Goal: Navigation & Orientation: Find specific page/section

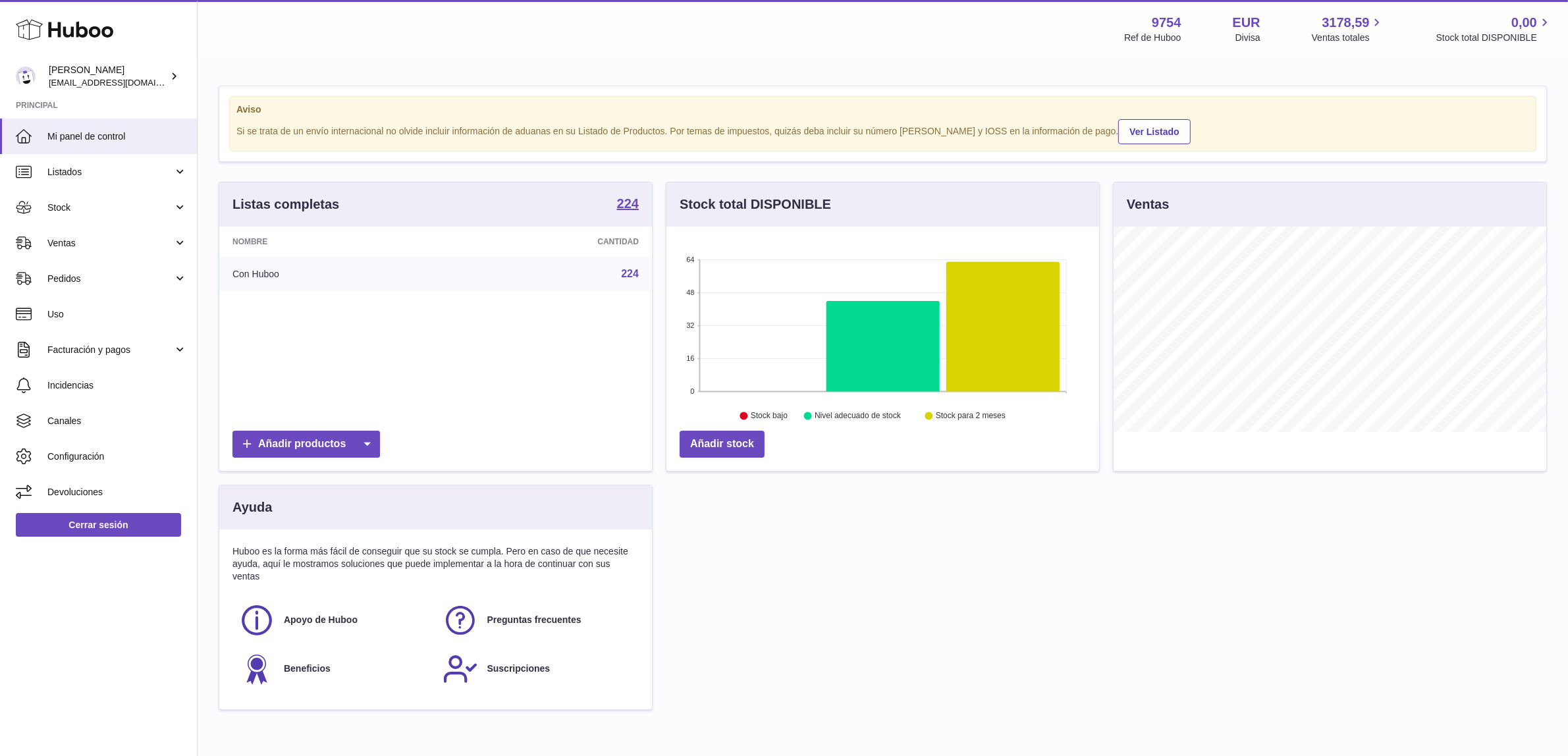
scroll to position [205, 433]
click at [628, 202] on strong "224" at bounding box center [628, 203] width 21 height 13
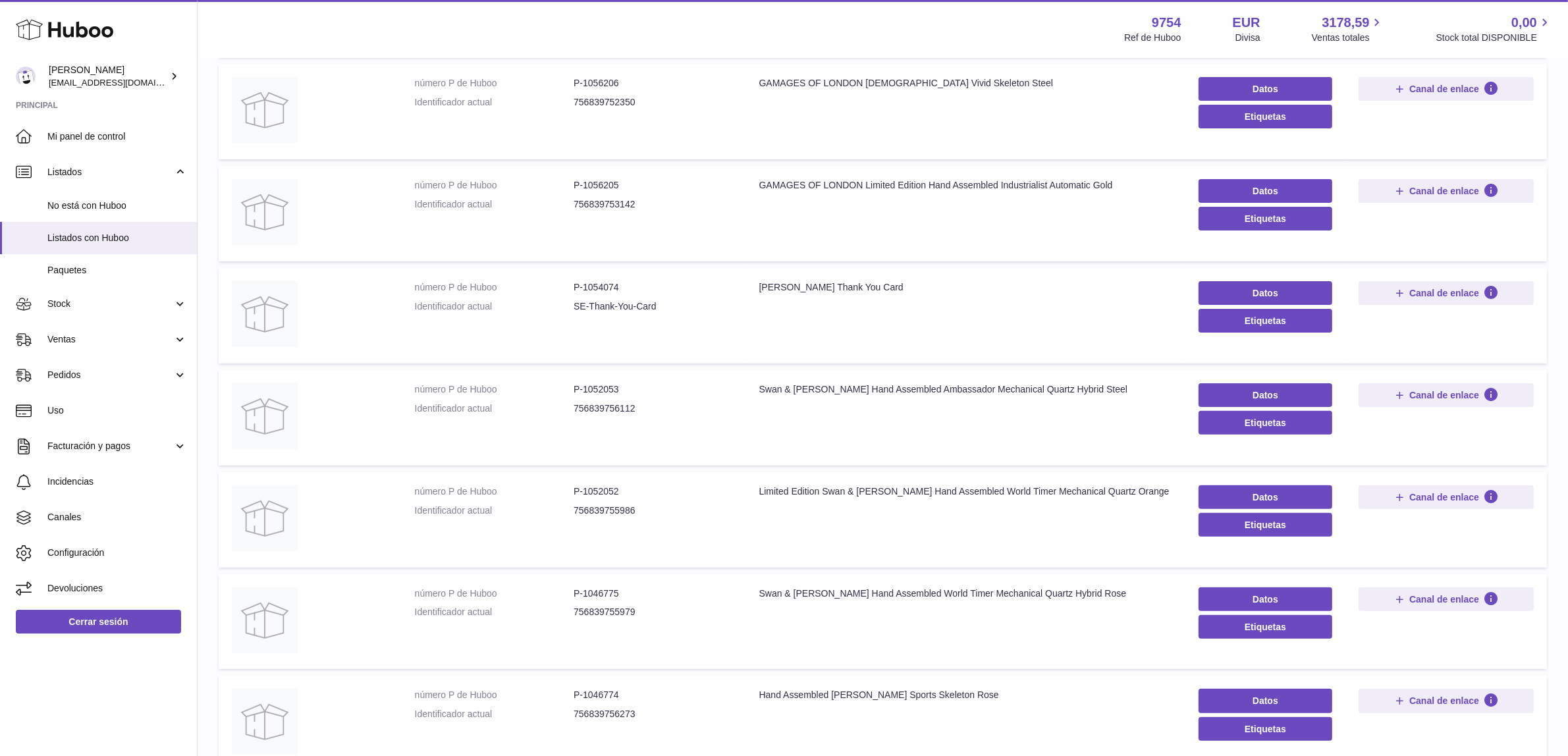
scroll to position [637, 0]
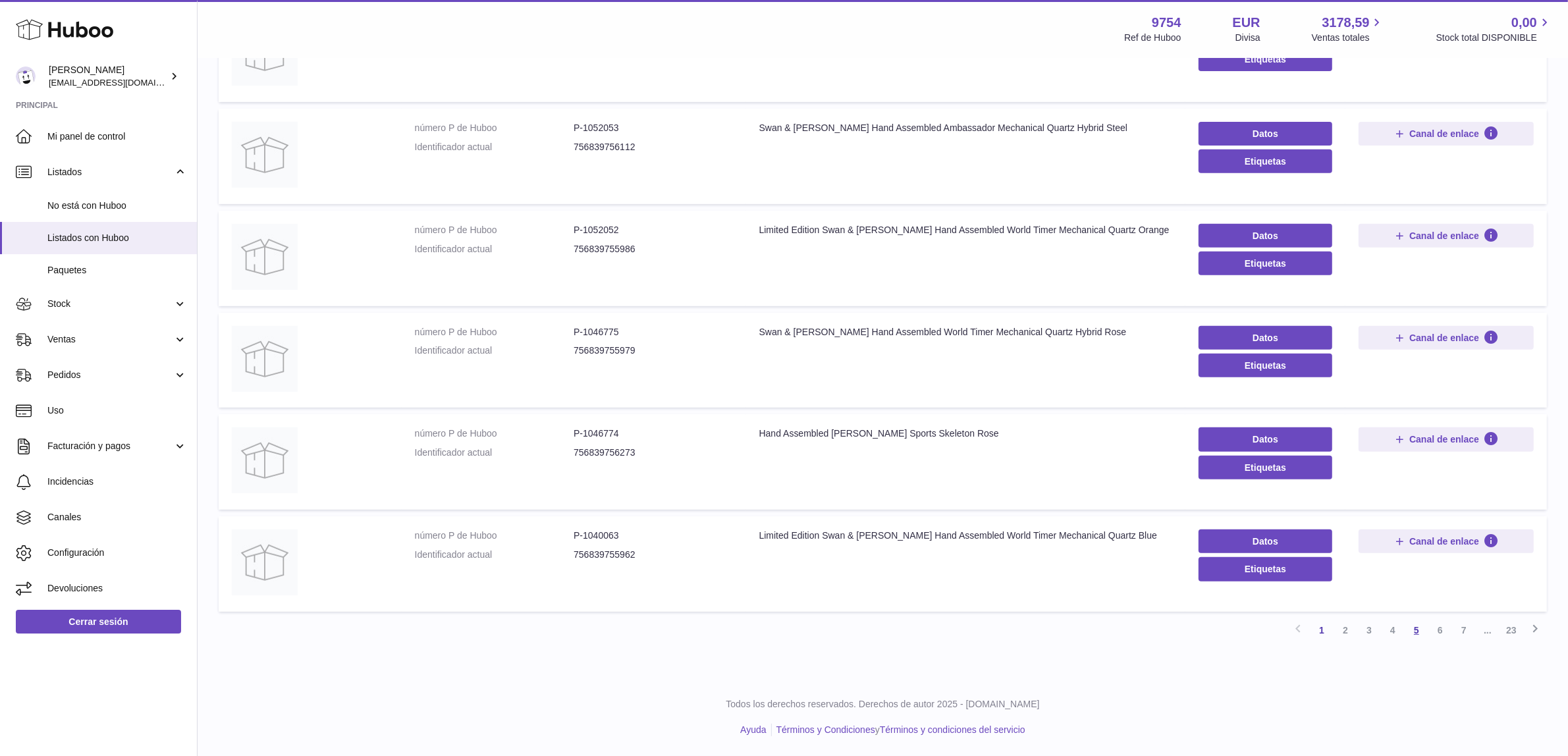
click at [1411, 630] on link "5" at bounding box center [1416, 630] width 24 height 24
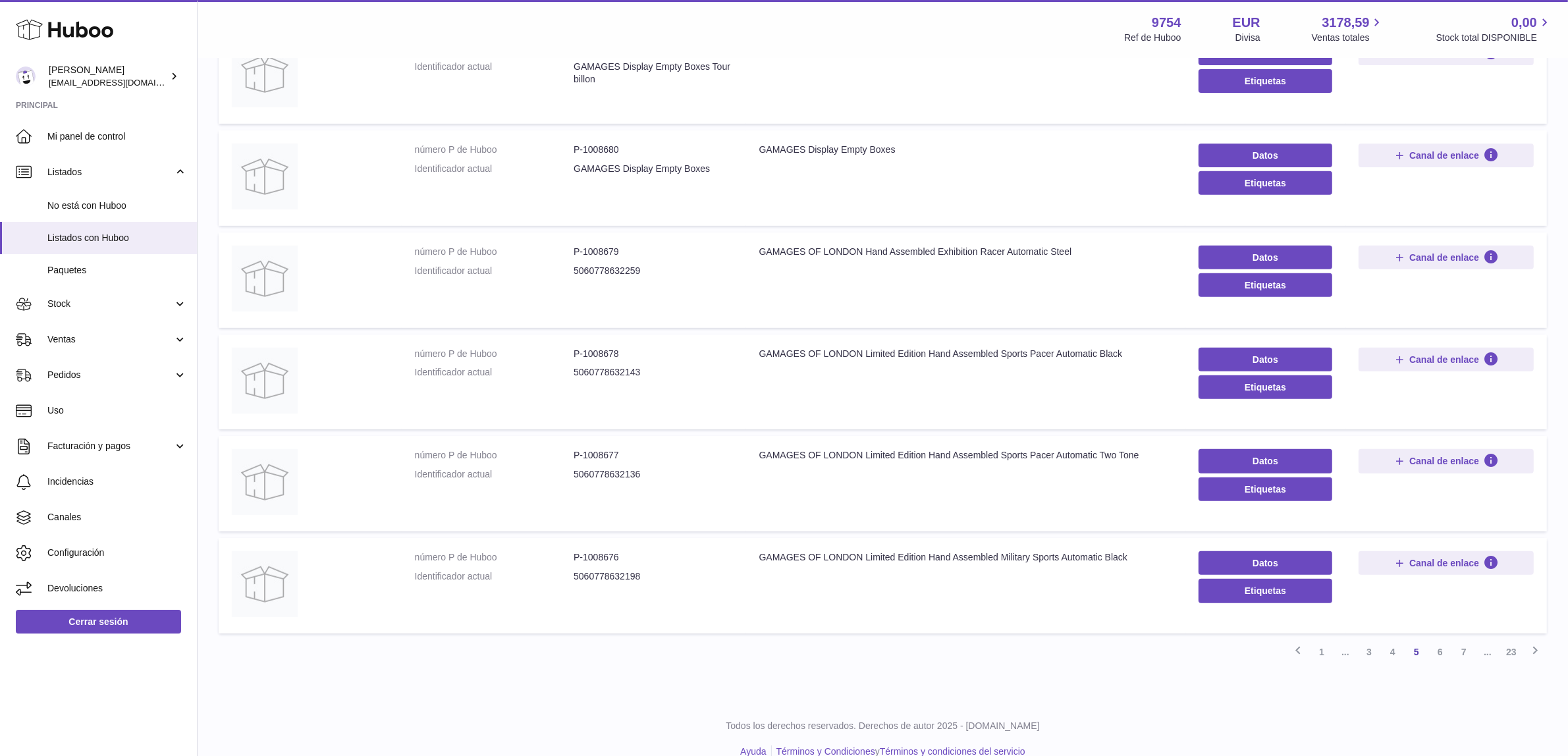
scroll to position [635, 0]
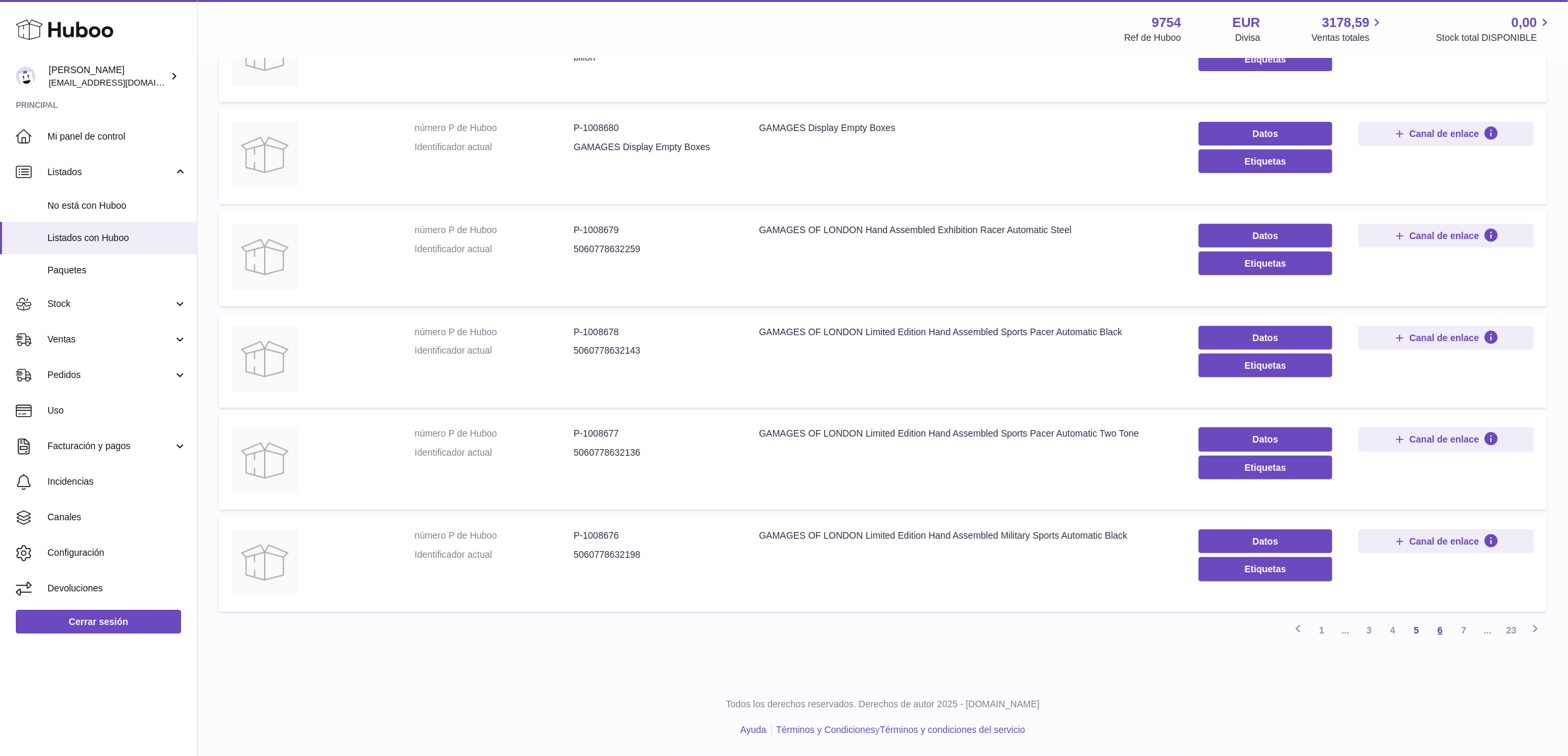
click at [1439, 630] on link "6" at bounding box center [1440, 630] width 24 height 24
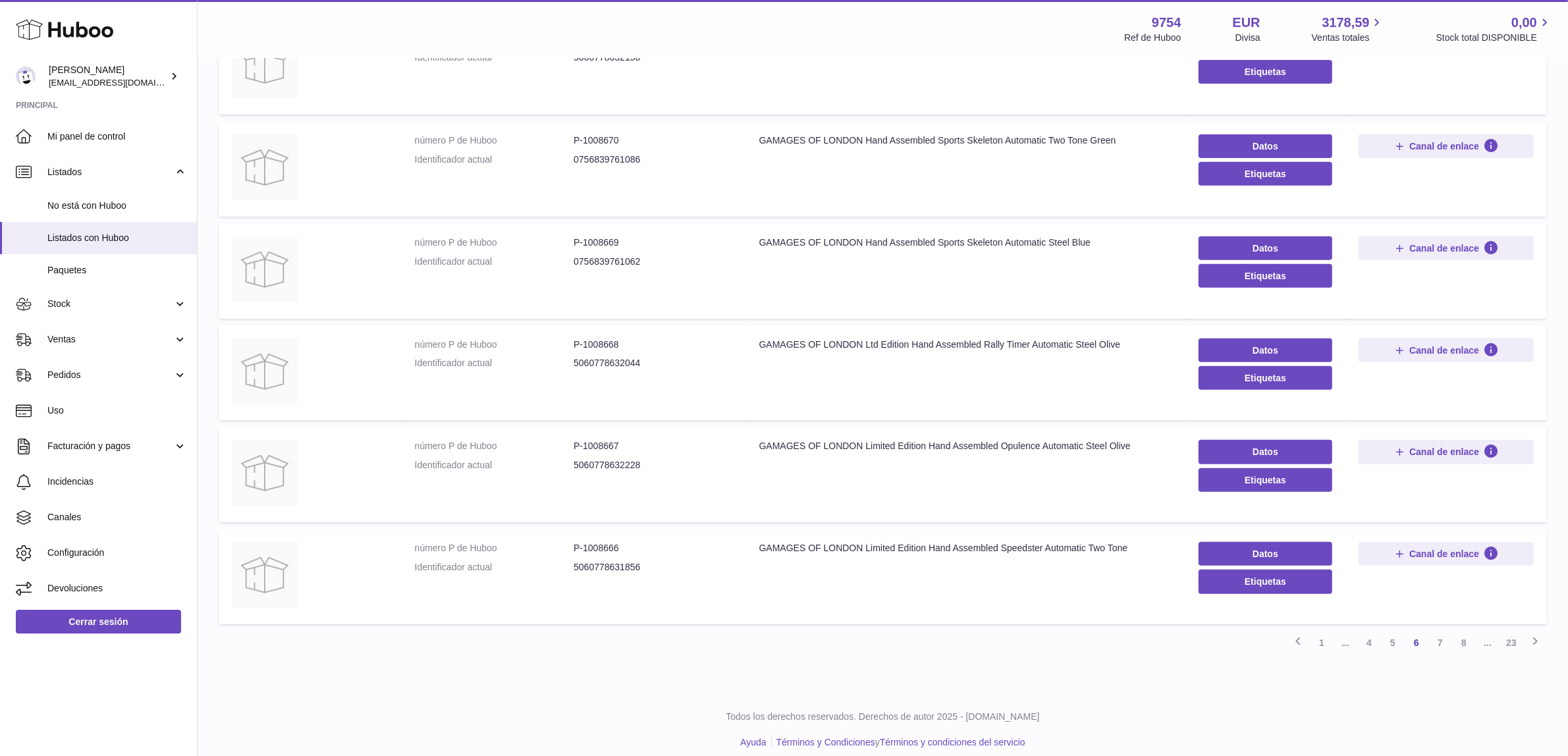
scroll to position [637, 0]
